Goal: Find specific page/section: Find specific page/section

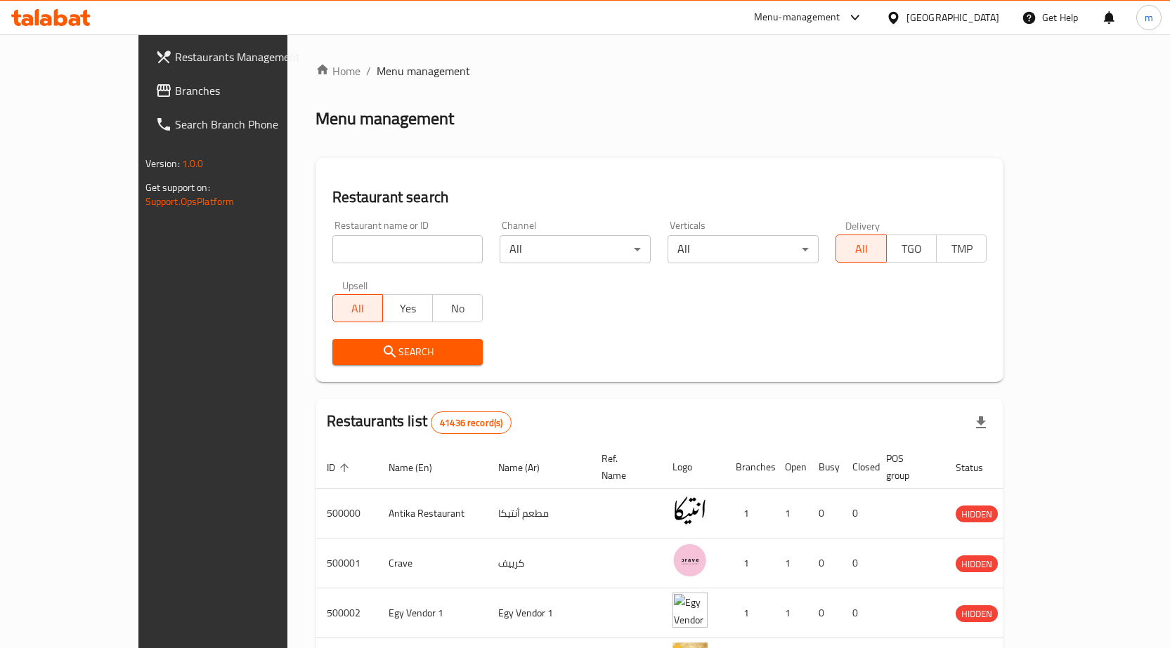
click at [985, 20] on div "[GEOGRAPHIC_DATA]" at bounding box center [952, 17] width 93 height 15
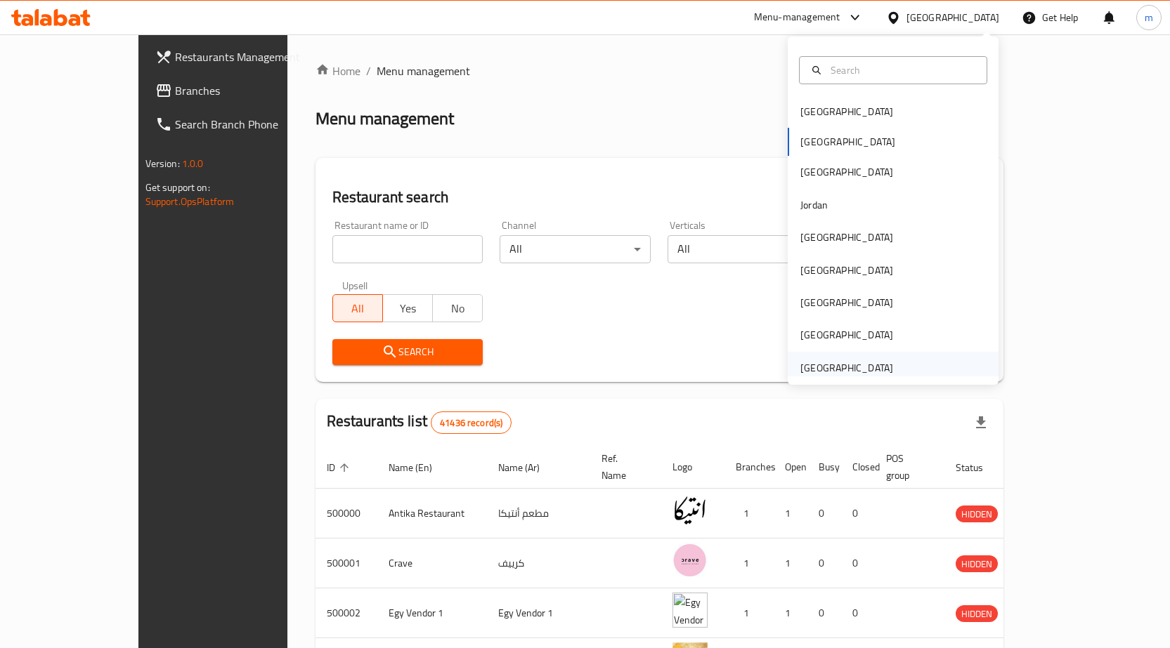
click at [836, 369] on div "[GEOGRAPHIC_DATA]" at bounding box center [846, 367] width 93 height 15
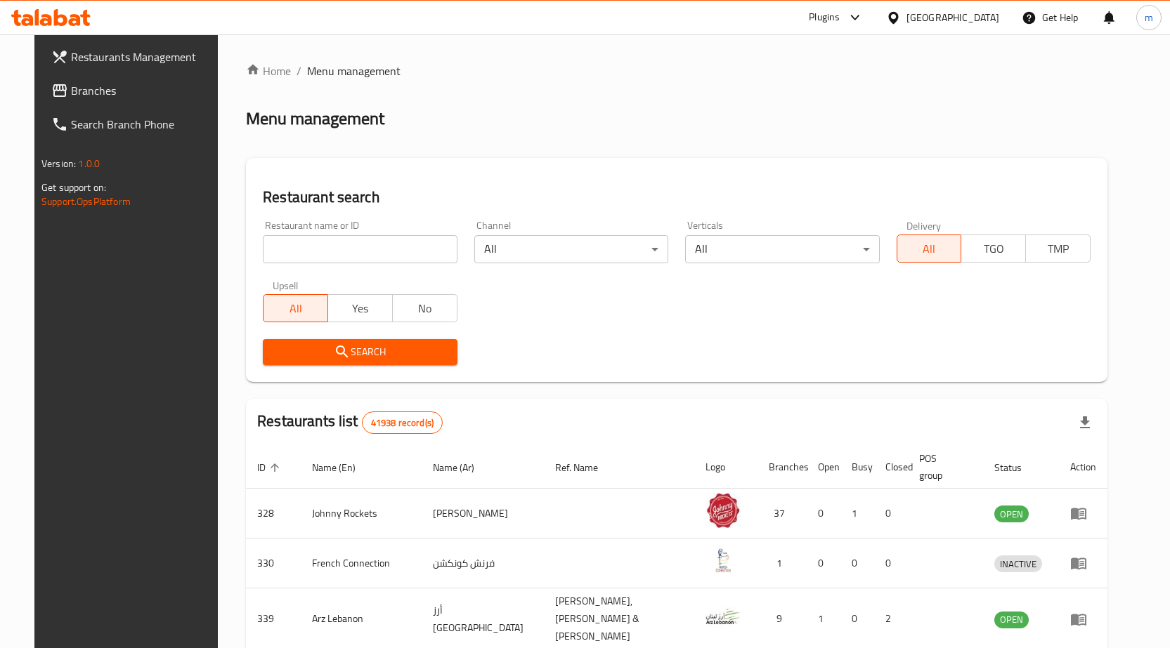
click at [71, 86] on span "Branches" at bounding box center [145, 90] width 148 height 17
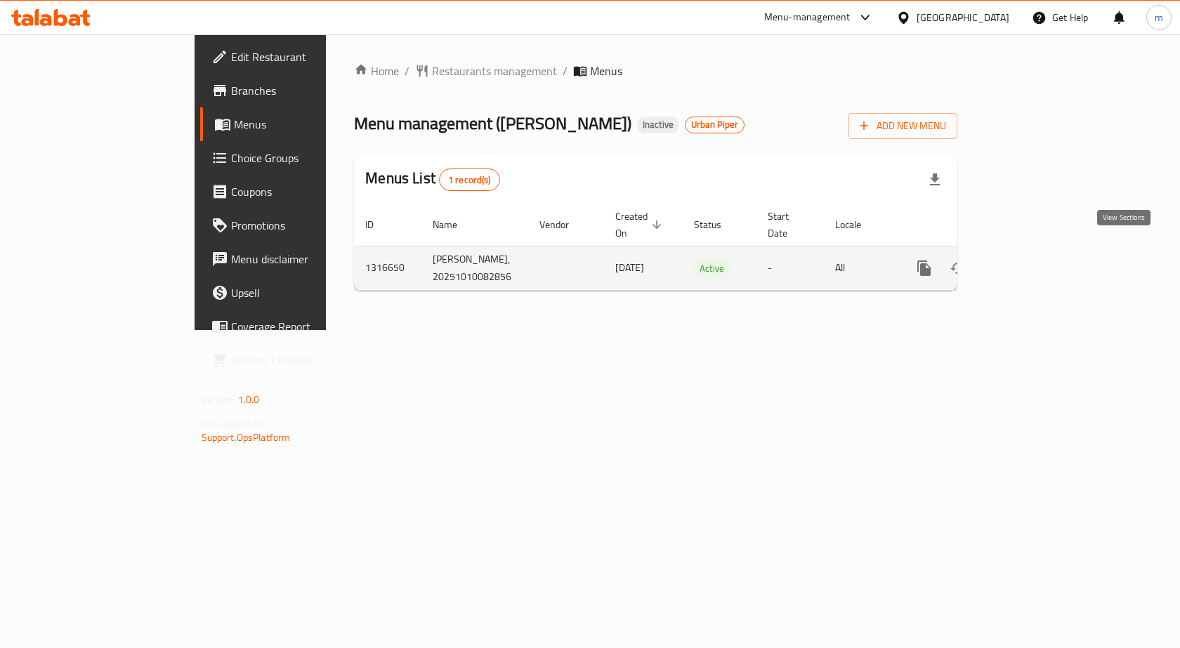
click at [1034, 260] on icon "enhanced table" at bounding box center [1025, 268] width 17 height 17
